Goal: Task Accomplishment & Management: Use online tool/utility

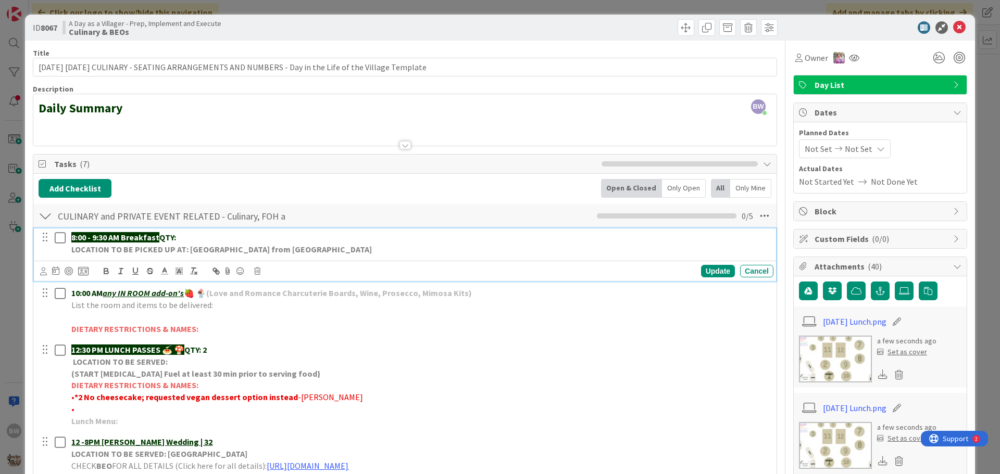
scroll to position [208, 0]
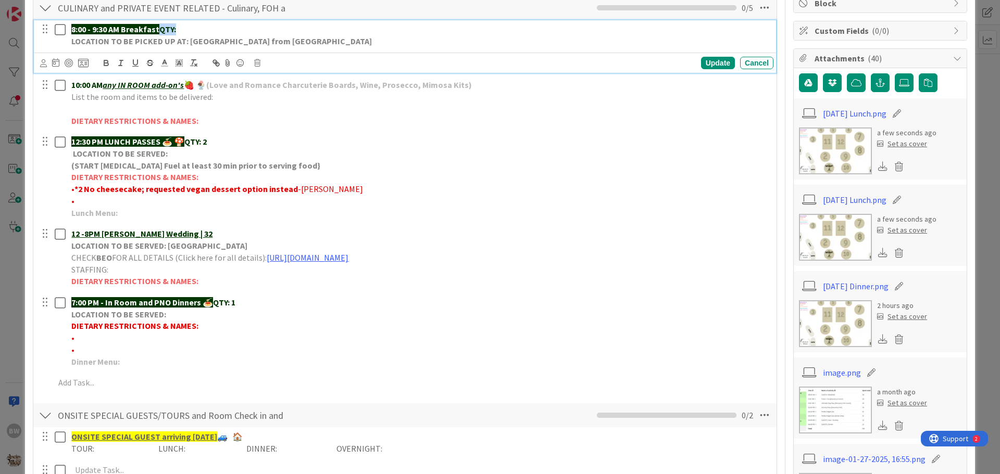
drag, startPoint x: 178, startPoint y: 28, endPoint x: 159, endPoint y: 28, distance: 18.7
click at [159, 28] on p "8:00 - 9:30 AM Breakfast QTY:" at bounding box center [420, 29] width 698 height 12
copy p "QTY:"
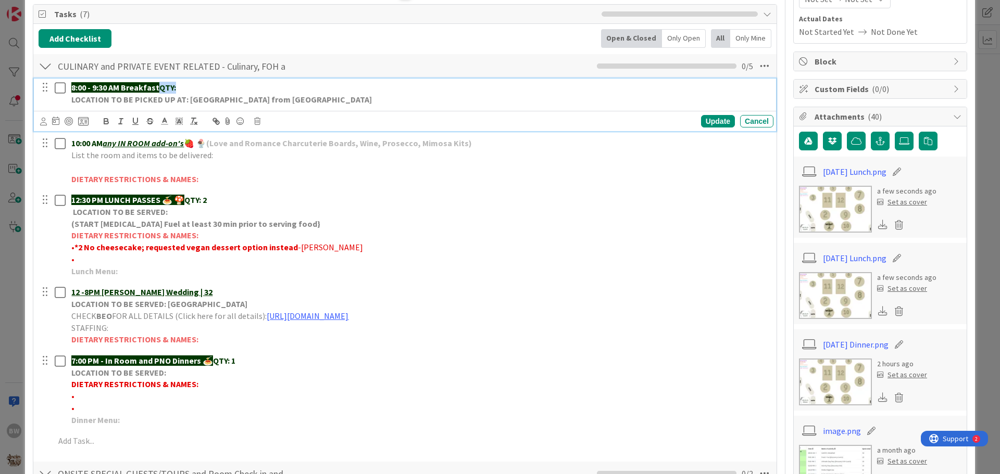
scroll to position [0, 0]
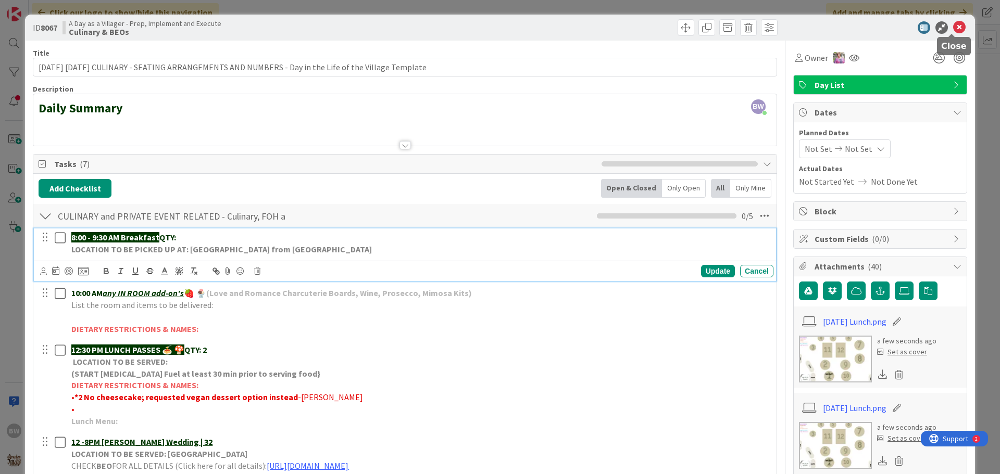
click at [953, 27] on icon at bounding box center [959, 27] width 12 height 12
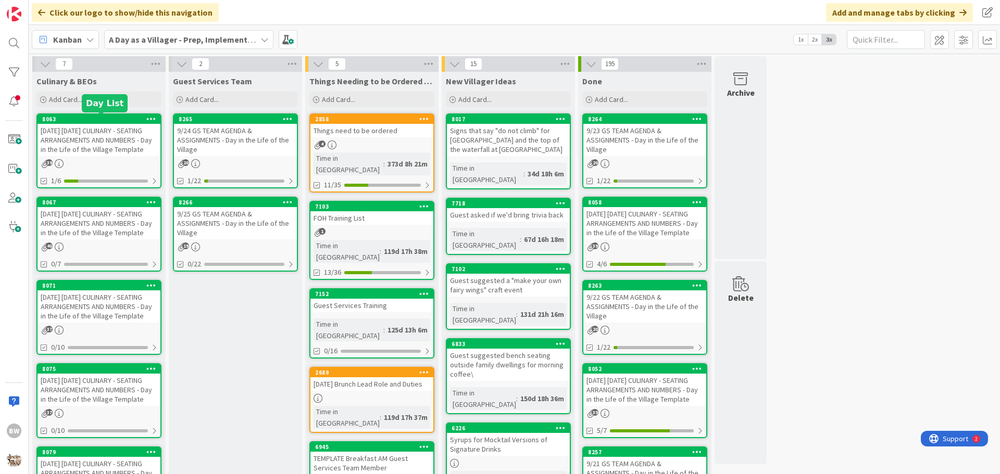
click at [90, 118] on div "8063" at bounding box center [101, 119] width 118 height 7
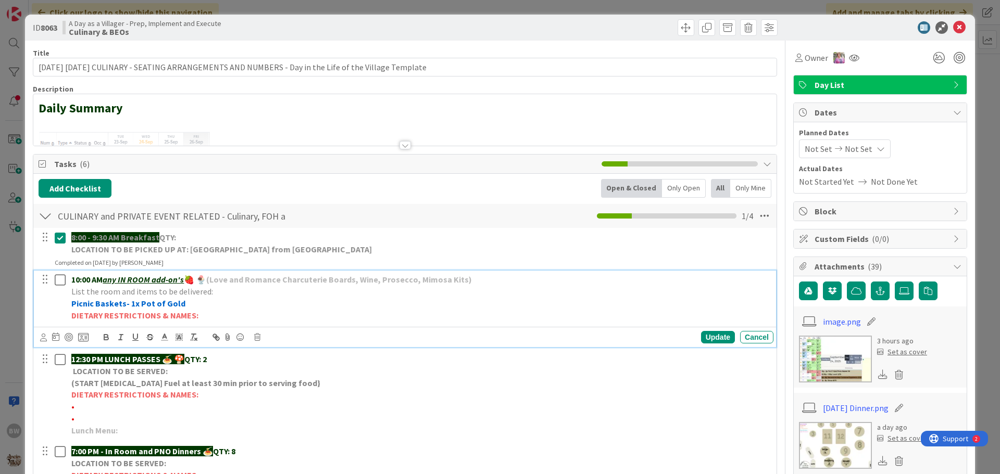
click at [489, 281] on p "10:00 AM any IN ROOM add-on's 🍓 🍨 (Love and Romance Charcuterie Boards, Wine, P…" at bounding box center [420, 280] width 698 height 12
click at [226, 289] on p "List the room and items to be delivered:" at bounding box center [420, 292] width 698 height 12
drag, startPoint x: 211, startPoint y: 290, endPoint x: 380, endPoint y: 294, distance: 169.3
click at [380, 294] on p "List the room and items to be delivered: MIMOSA KIT -LL [PERSON_NAME] Wedding" at bounding box center [420, 292] width 698 height 12
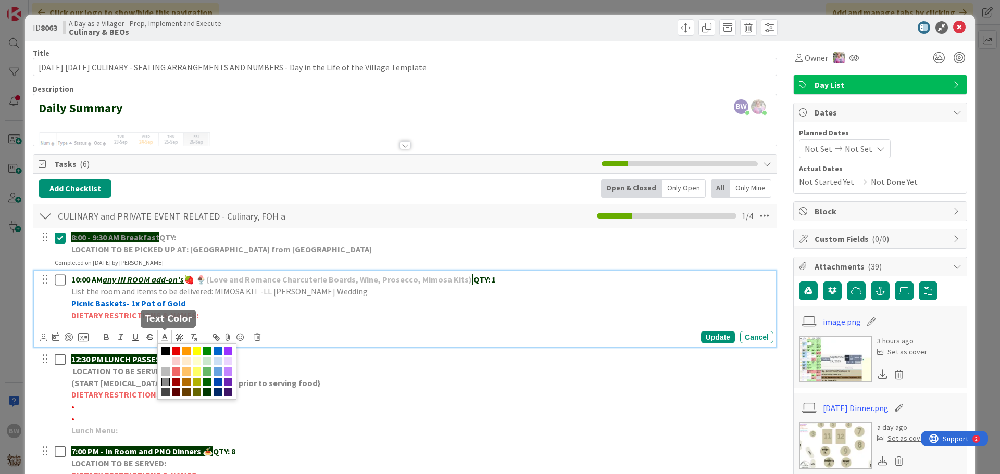
click at [165, 334] on icon at bounding box center [164, 337] width 9 height 9
click at [206, 394] on span at bounding box center [207, 392] width 8 height 8
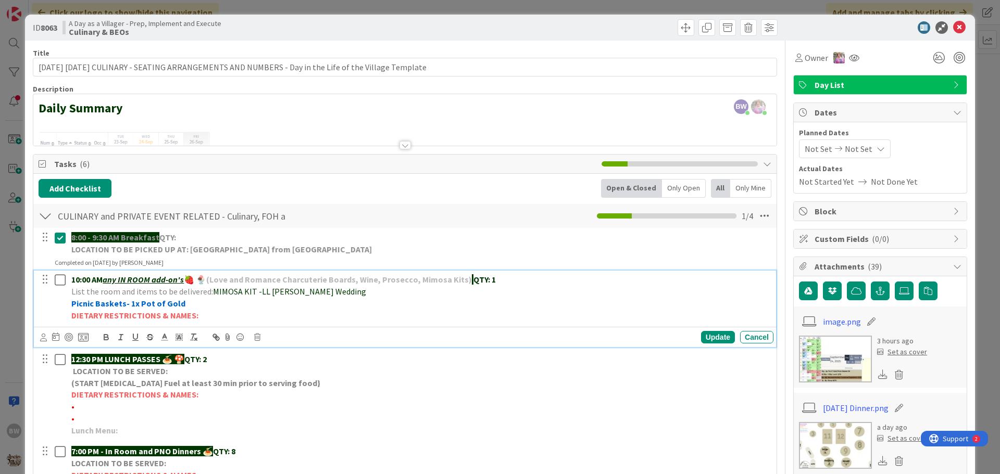
click at [314, 310] on p "DIETARY RESTRICTIONS & NAMES:" at bounding box center [420, 316] width 698 height 12
drag, startPoint x: 253, startPoint y: 288, endPoint x: 210, endPoint y: 293, distance: 43.4
click at [213, 293] on span "MIMOSA KIT -LL [PERSON_NAME] Wedding" at bounding box center [289, 291] width 153 height 10
click at [105, 338] on icon "button" at bounding box center [106, 338] width 4 height 3
click at [258, 315] on p "DIETARY RESTRICTIONS & NAMES:" at bounding box center [420, 316] width 698 height 12
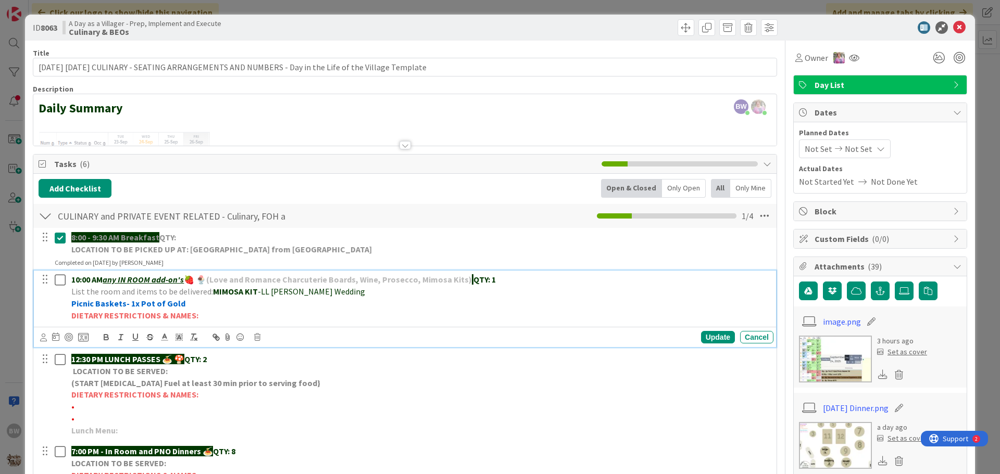
drag, startPoint x: 371, startPoint y: 293, endPoint x: 212, endPoint y: 296, distance: 158.9
click at [212, 296] on p "List the room and items to be delivered: MIMOSA KIT -LL [PERSON_NAME] Wedding" at bounding box center [420, 292] width 698 height 12
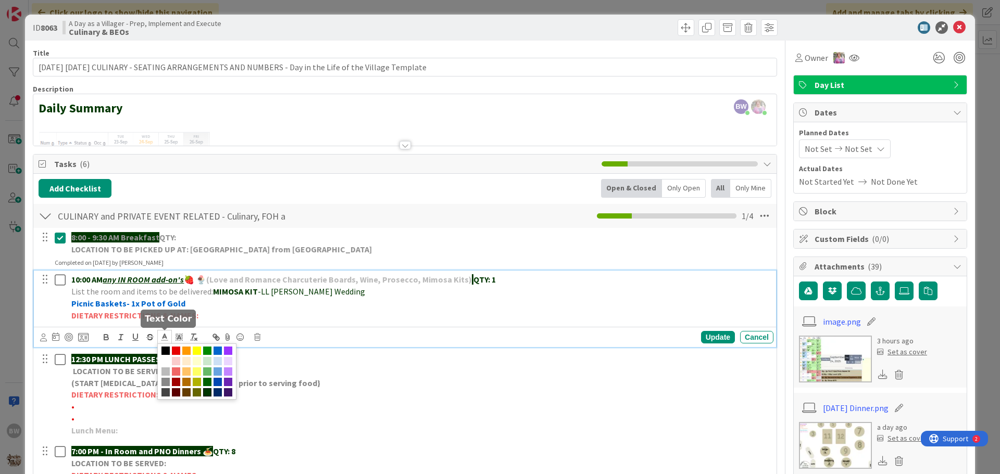
click at [163, 338] on polyline at bounding box center [165, 336] width 4 height 4
click at [206, 380] on span at bounding box center [207, 382] width 8 height 8
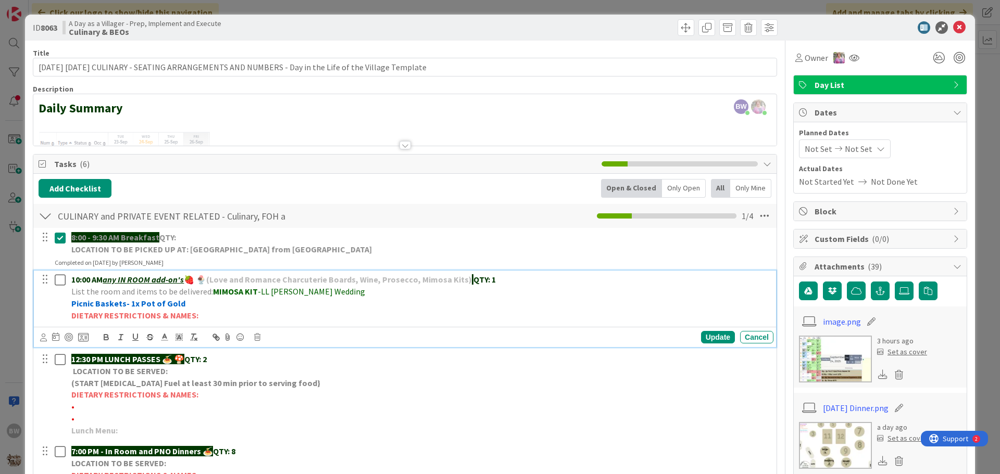
click at [309, 310] on p "DIETARY RESTRICTIONS & NAMES:" at bounding box center [420, 316] width 698 height 12
click at [690, 337] on div "Update Cancel" at bounding box center [630, 337] width 285 height 12
click at [711, 337] on div "Update" at bounding box center [718, 337] width 34 height 12
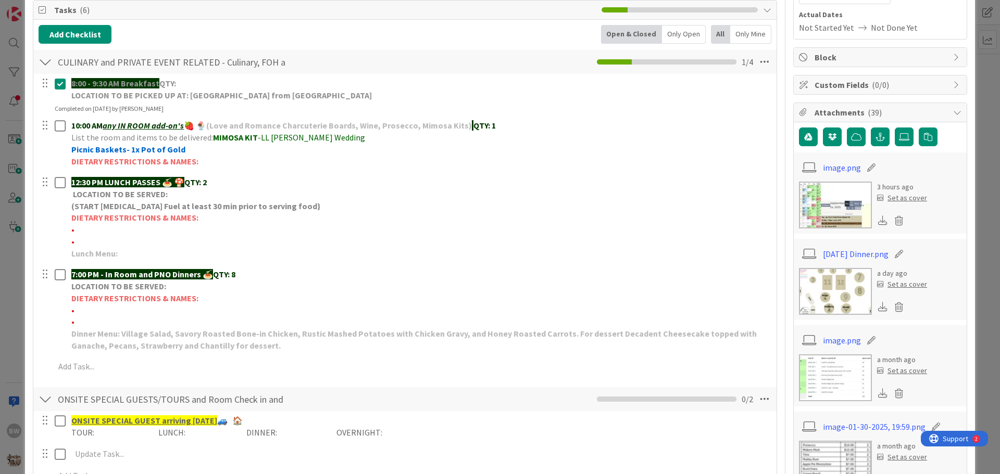
scroll to position [208, 0]
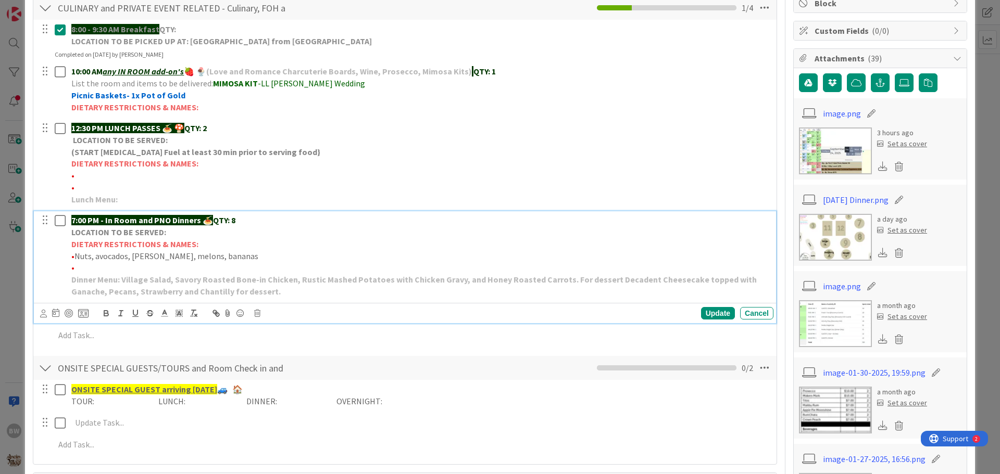
click at [74, 259] on p "• Nuts, avocados, [PERSON_NAME], melons, bananas" at bounding box center [420, 256] width 698 height 12
drag, startPoint x: 294, startPoint y: 255, endPoint x: 140, endPoint y: 258, distance: 154.2
click at [140, 258] on p "•*2 Gluten free & no Nuts, avocados, [PERSON_NAME], melons, bananas" at bounding box center [420, 256] width 698 height 12
click at [162, 312] on icon at bounding box center [164, 313] width 9 height 9
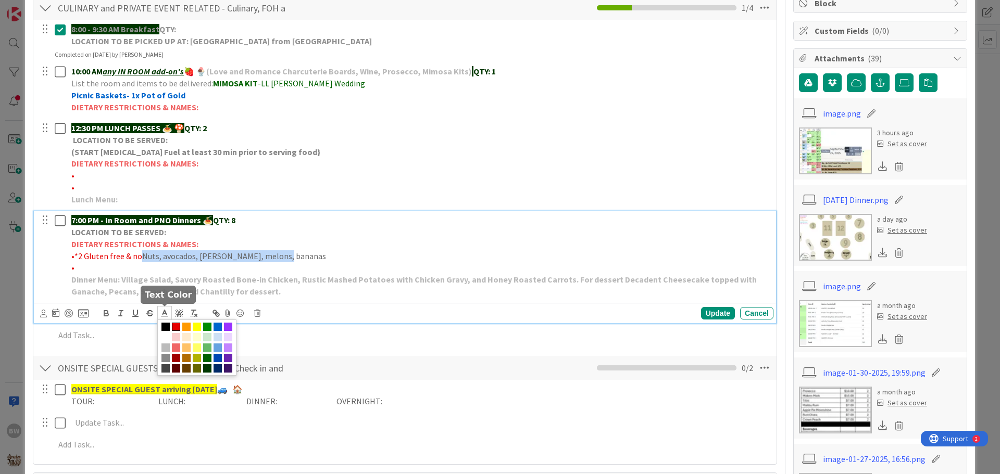
click at [176, 327] on span at bounding box center [176, 327] width 8 height 8
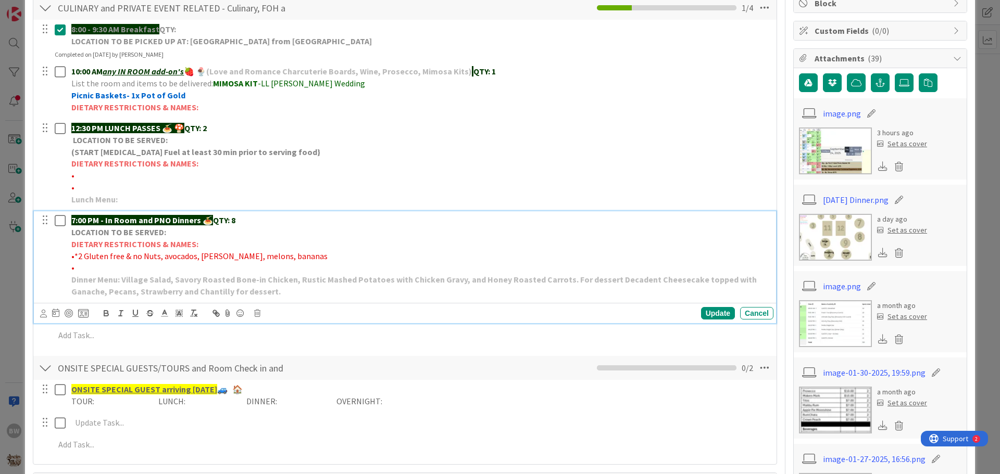
click at [332, 244] on p "DIETARY RESTRICTIONS & NAMES:" at bounding box center [420, 244] width 698 height 12
click at [286, 249] on p "DIETARY RESTRICTIONS & NAMES:" at bounding box center [420, 244] width 698 height 12
click at [278, 258] on span "•*2 Gluten free & no Nuts, avocados, [PERSON_NAME], melons, bananas" at bounding box center [199, 256] width 256 height 10
drag, startPoint x: 285, startPoint y: 256, endPoint x: 75, endPoint y: 255, distance: 209.9
click at [75, 255] on p "•*2 Gluten free & no Nuts, avocados, [PERSON_NAME], melons, bananas" at bounding box center [420, 256] width 698 height 12
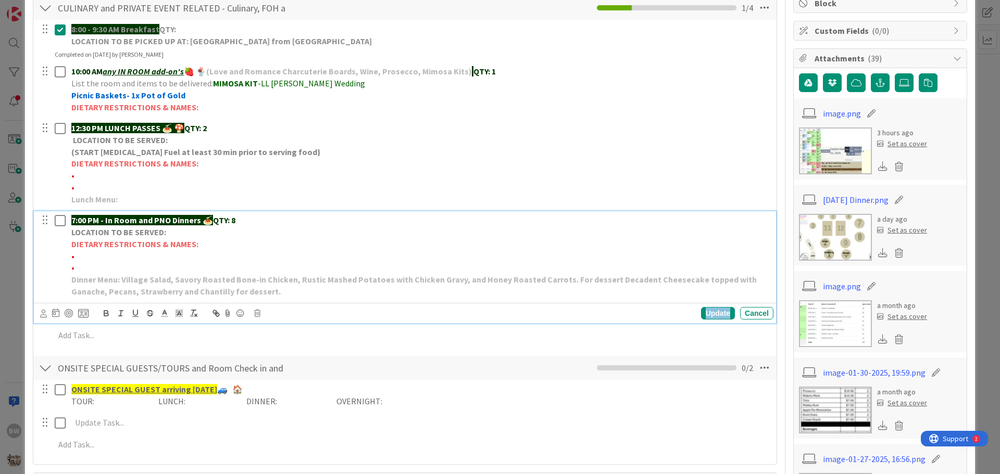
click at [716, 317] on div "Update" at bounding box center [718, 313] width 34 height 12
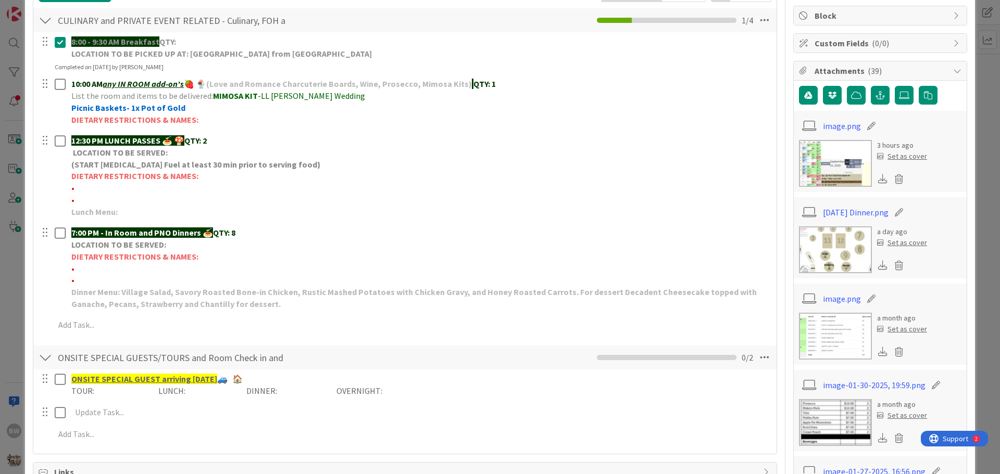
scroll to position [260, 0]
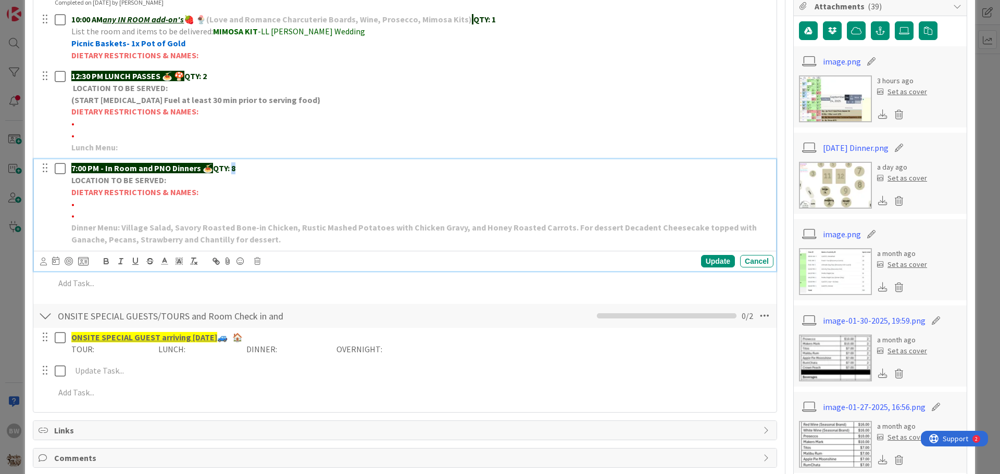
click at [234, 169] on p "7:00 PM - In Room and PNO Dinners 🍝 QTY: 8" at bounding box center [420, 168] width 698 height 12
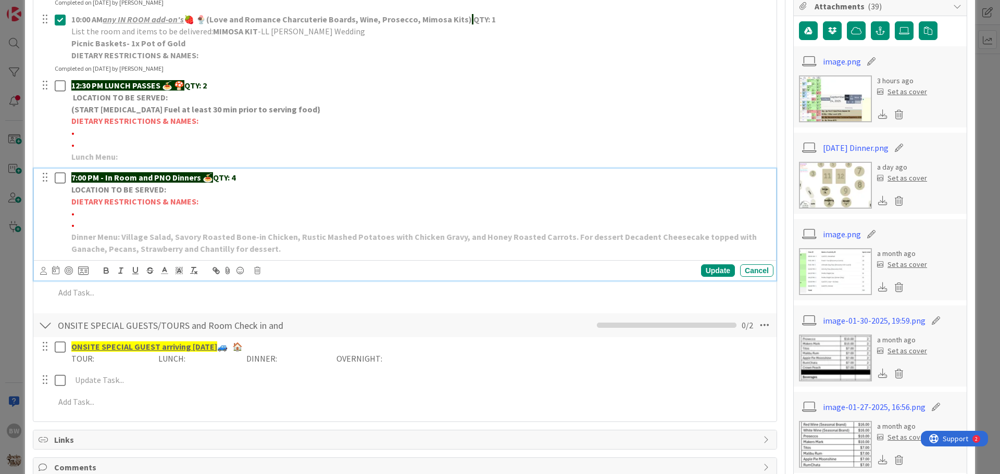
scroll to position [270, 0]
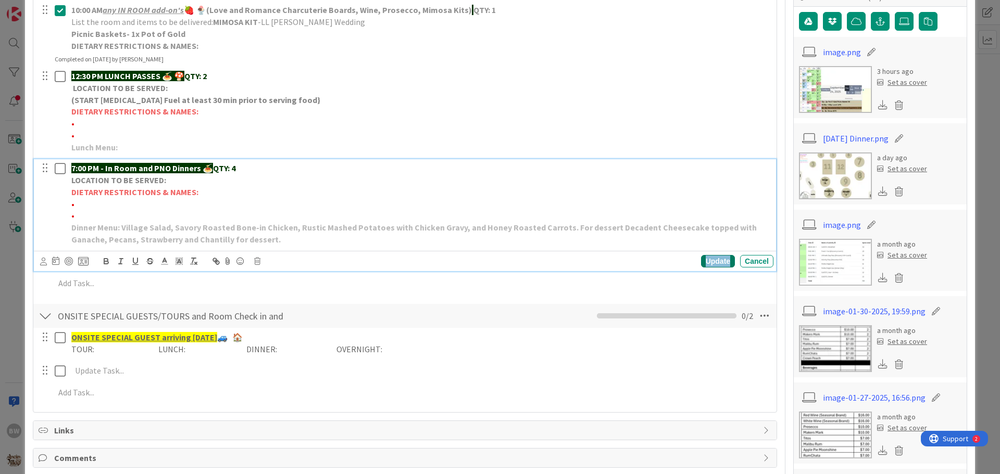
click at [710, 263] on div "Update" at bounding box center [718, 261] width 34 height 12
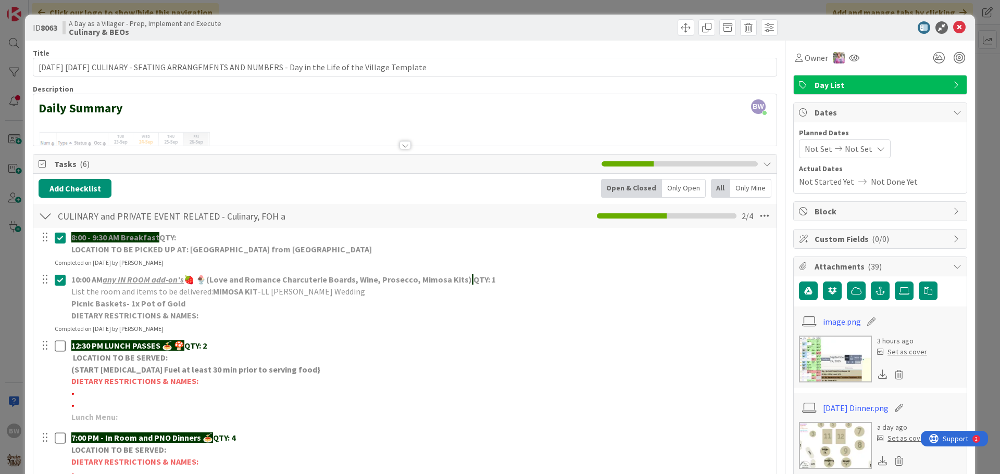
scroll to position [104, 0]
